Goal: Find specific fact: Find specific fact

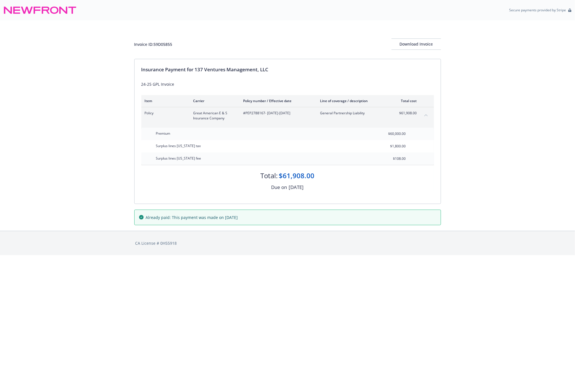
click at [38, 8] on icon at bounding box center [39, 10] width 73 height 14
click at [468, 71] on div "Invoice ID: 59D05855 Download Invoice Insurance Payment for 137 Ventures Manage…" at bounding box center [287, 125] width 575 height 210
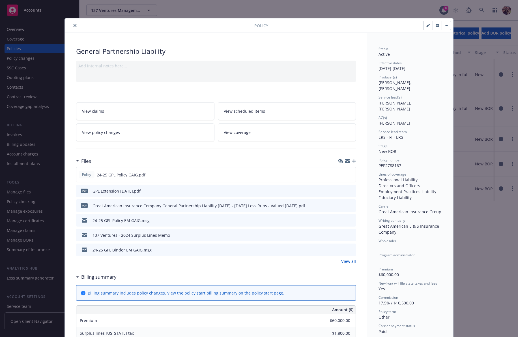
scroll to position [176, 0]
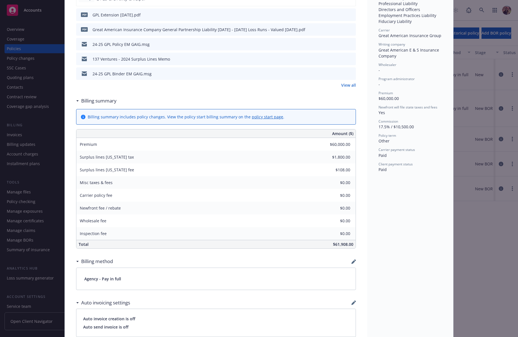
click at [506, 72] on div "Policy General Partnership Liability Add internal notes here... View claims Vie…" at bounding box center [259, 168] width 518 height 337
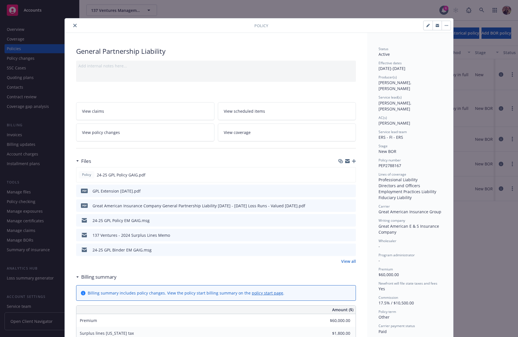
click at [78, 18] on div "Policy General Partnership Liability Add internal notes here... View claims Vie…" at bounding box center [259, 168] width 518 height 337
click at [75, 24] on button "close" at bounding box center [75, 25] width 7 height 7
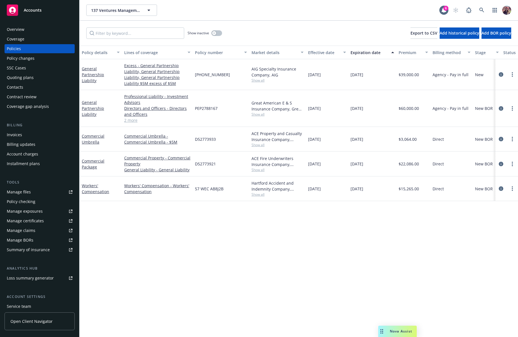
click at [318, 16] on div "137 Ventures Management, LLC 137 Ventures Management, LLC 6" at bounding box center [298, 10] width 438 height 20
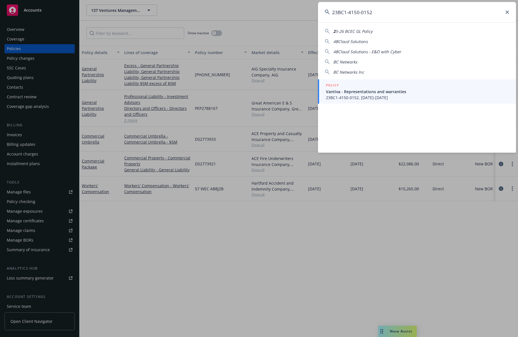
type input "23BC1-4150-0152"
click at [353, 89] on span "Vantiva - Representations and warranties" at bounding box center [417, 92] width 183 height 6
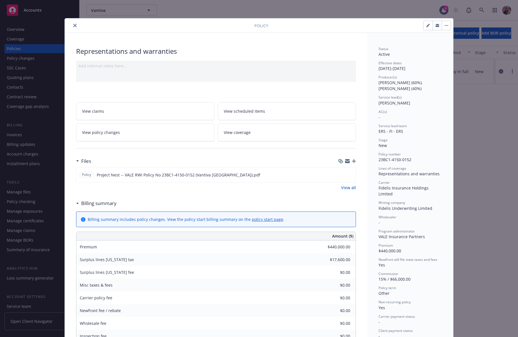
click at [65, 27] on div "Policy" at bounding box center [259, 25] width 388 height 14
click at [72, 26] on button "close" at bounding box center [75, 25] width 7 height 7
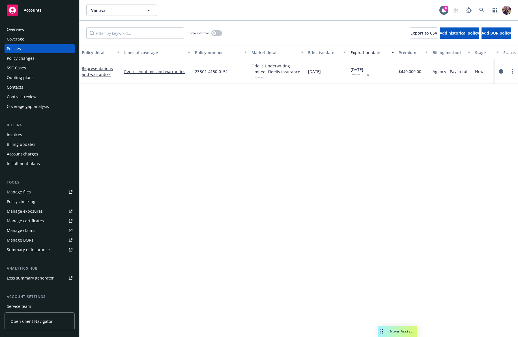
click at [357, 16] on div "Vantiva Vantiva 6" at bounding box center [298, 10] width 438 height 20
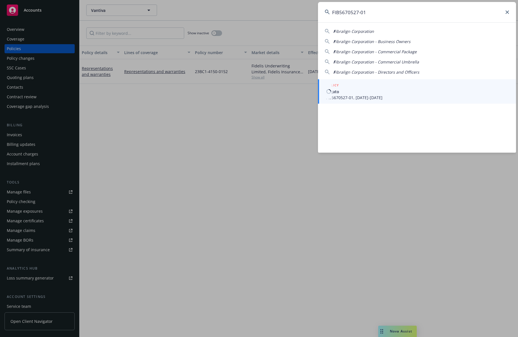
type input "FIB5670527-01"
click at [364, 89] on span "Legato" at bounding box center [417, 92] width 183 height 6
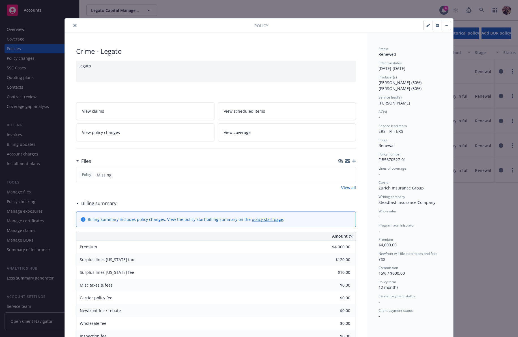
click at [67, 26] on div at bounding box center [160, 25] width 187 height 7
click at [73, 27] on icon "close" at bounding box center [74, 25] width 3 height 3
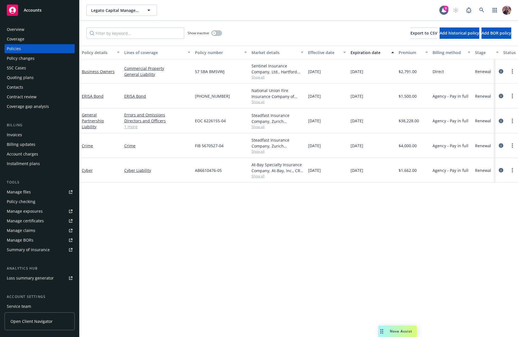
click at [240, 25] on div "Show inactive Export to CSV Add historical policy Add BOR policy" at bounding box center [298, 33] width 438 height 25
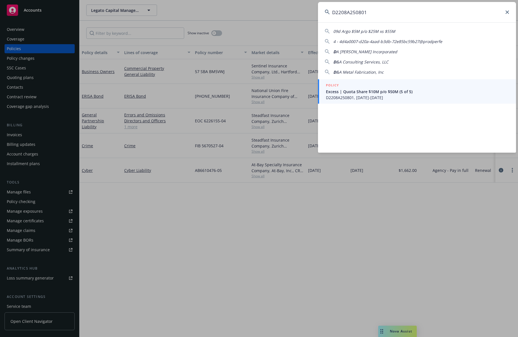
type input "D2208A250801"
click at [349, 95] on span "D2208A250801, 03/01/2025-03/01/2026" at bounding box center [417, 97] width 183 height 6
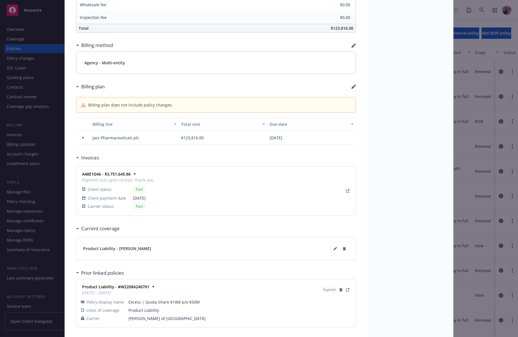
scroll to position [395, 0]
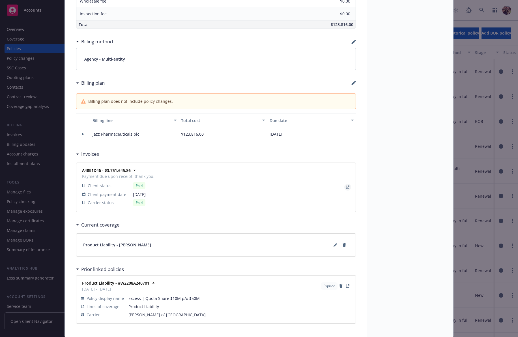
click at [346, 185] on icon "View Invoice" at bounding box center [347, 186] width 3 height 3
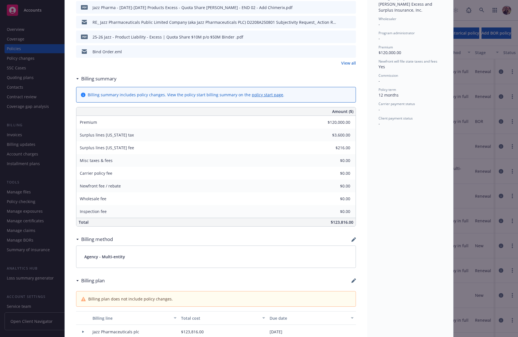
scroll to position [0, 0]
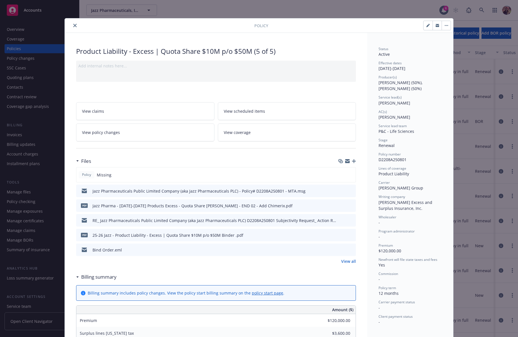
click at [103, 137] on link "View policy changes" at bounding box center [145, 132] width 138 height 18
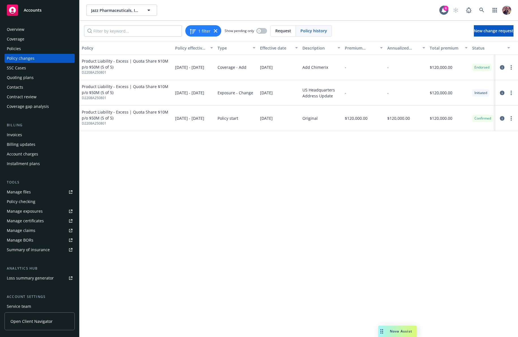
click at [227, 12] on div "Jazz Pharmaceuticals, Inc. Jazz Pharmaceuticals, Inc." at bounding box center [262, 10] width 353 height 11
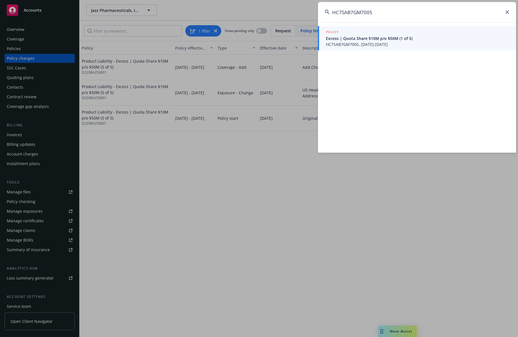
type input "HC7SAB7GM7005"
click at [372, 46] on span "HC7SAB7GM7005, 03/01/2025-03/01/2026" at bounding box center [417, 44] width 183 height 6
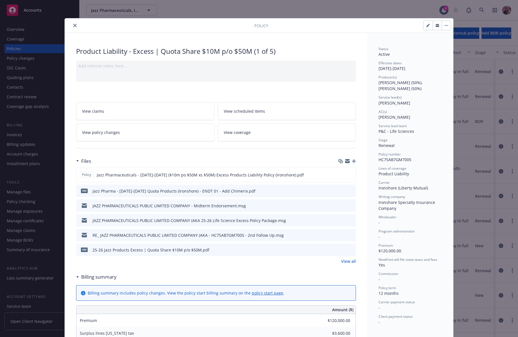
click at [394, 159] on span "HC7SAB7GM7005" at bounding box center [394, 159] width 33 height 5
copy span "HC7SAB7GM7005"
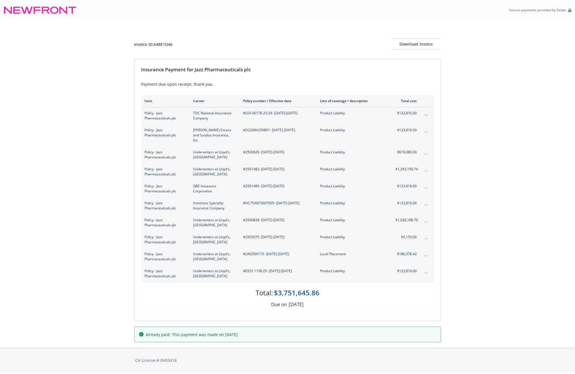
click at [76, 199] on div "Invoice ID: A48E1D46 Download Invoice Insurance Payment for Jazz Pharmaceutical…" at bounding box center [287, 184] width 575 height 328
click at [163, 41] on div "Invoice ID: A48E1D46" at bounding box center [153, 44] width 38 height 6
click at [166, 46] on div "Invoice ID: A48E1D46" at bounding box center [153, 44] width 38 height 6
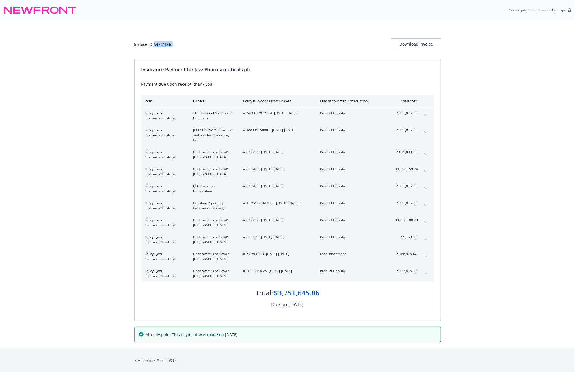
copy div "A48E1D46"
click at [426, 272] on icon "expand content" at bounding box center [426, 273] width 3 height 2
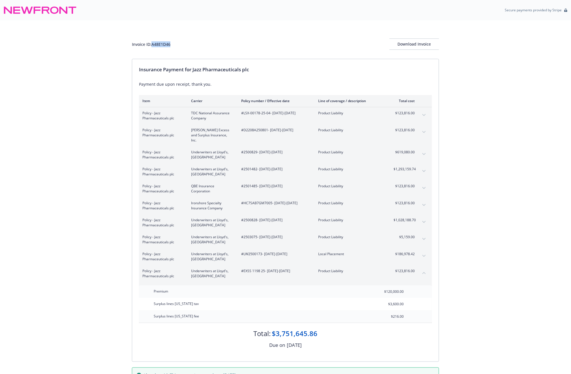
click at [426, 269] on button "collapse content" at bounding box center [423, 272] width 9 height 9
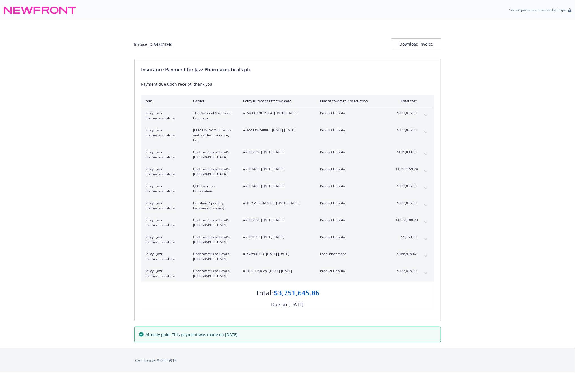
click at [465, 163] on div "Invoice ID: A48E1D46 Download Invoice Insurance Payment for Jazz Pharmaceutical…" at bounding box center [287, 184] width 575 height 328
click at [419, 197] on div "Policy - Jazz Pharmaceuticals plc Ironshore Specialty Insurance Company #HC7SAB…" at bounding box center [287, 205] width 293 height 17
click at [422, 201] on button "expand content" at bounding box center [426, 205] width 9 height 9
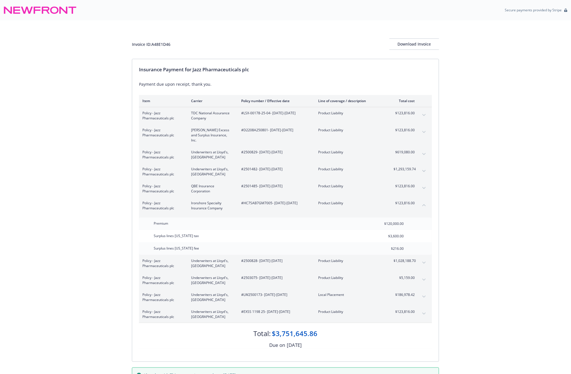
click at [469, 134] on div "Invoice ID: A48E1D46 Download Invoice Insurance Payment for Jazz Pharmaceutical…" at bounding box center [285, 204] width 571 height 368
